Goal: Information Seeking & Learning: Learn about a topic

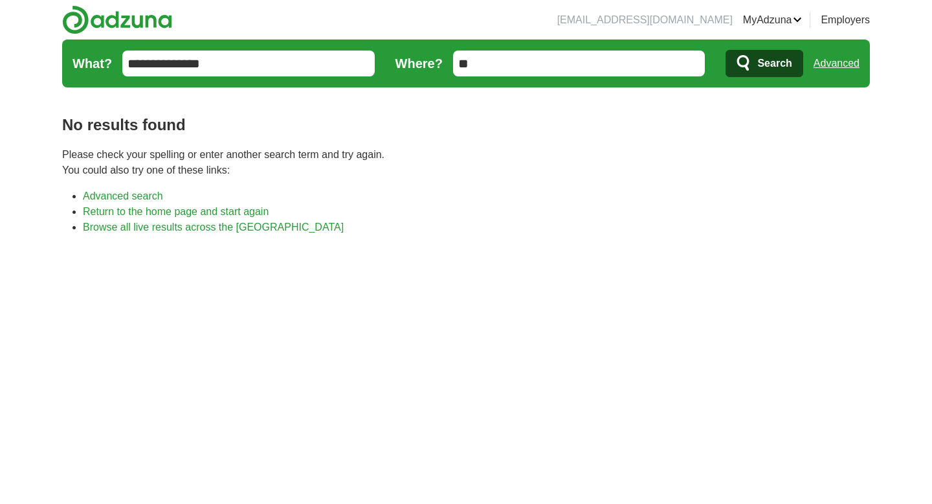
click at [238, 58] on input "**********" at bounding box center [248, 64] width 253 height 26
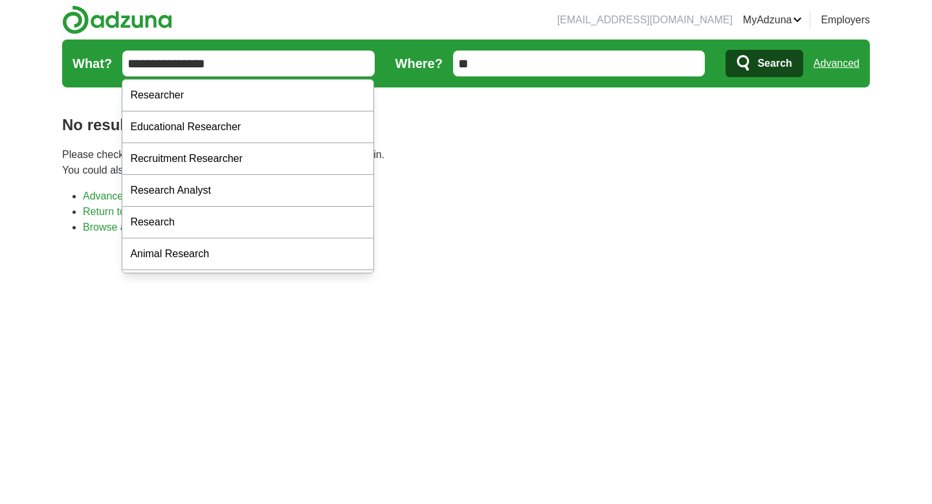
type input "**********"
click at [726, 50] on button "Search" at bounding box center [764, 63] width 77 height 27
